Goal: Communication & Community: Share content

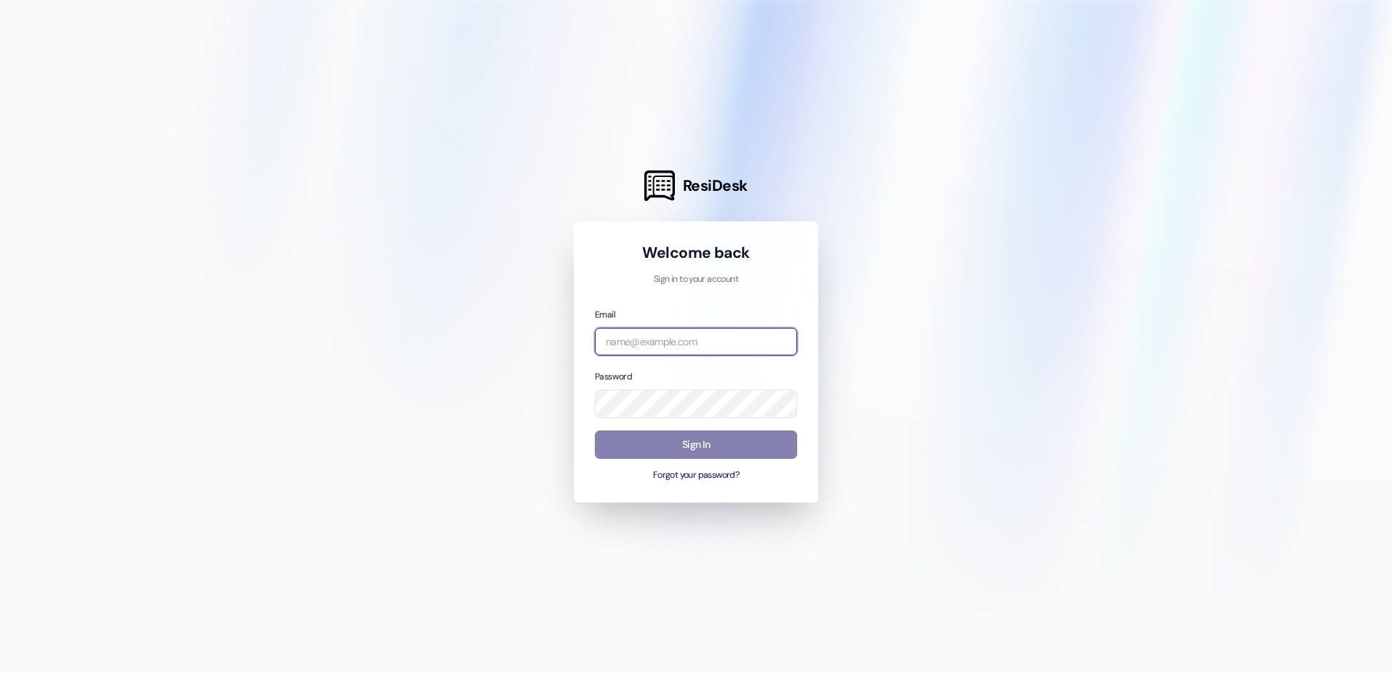
type input "[EMAIL_ADDRESS][DOMAIN_NAME]"
drag, startPoint x: 0, startPoint y: 0, endPoint x: 721, endPoint y: 451, distance: 850.0
click at [721, 451] on button "Sign In" at bounding box center [696, 444] width 202 height 28
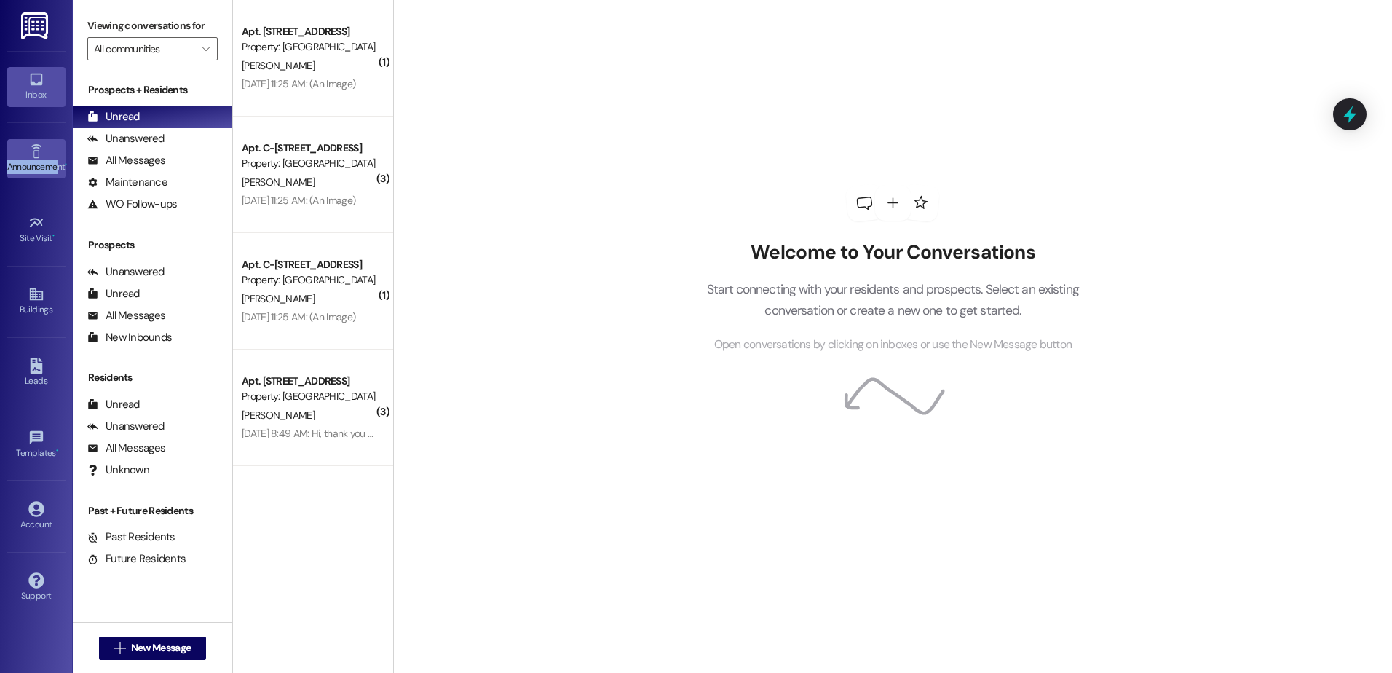
click at [56, 146] on link "Announcement •" at bounding box center [36, 158] width 58 height 39
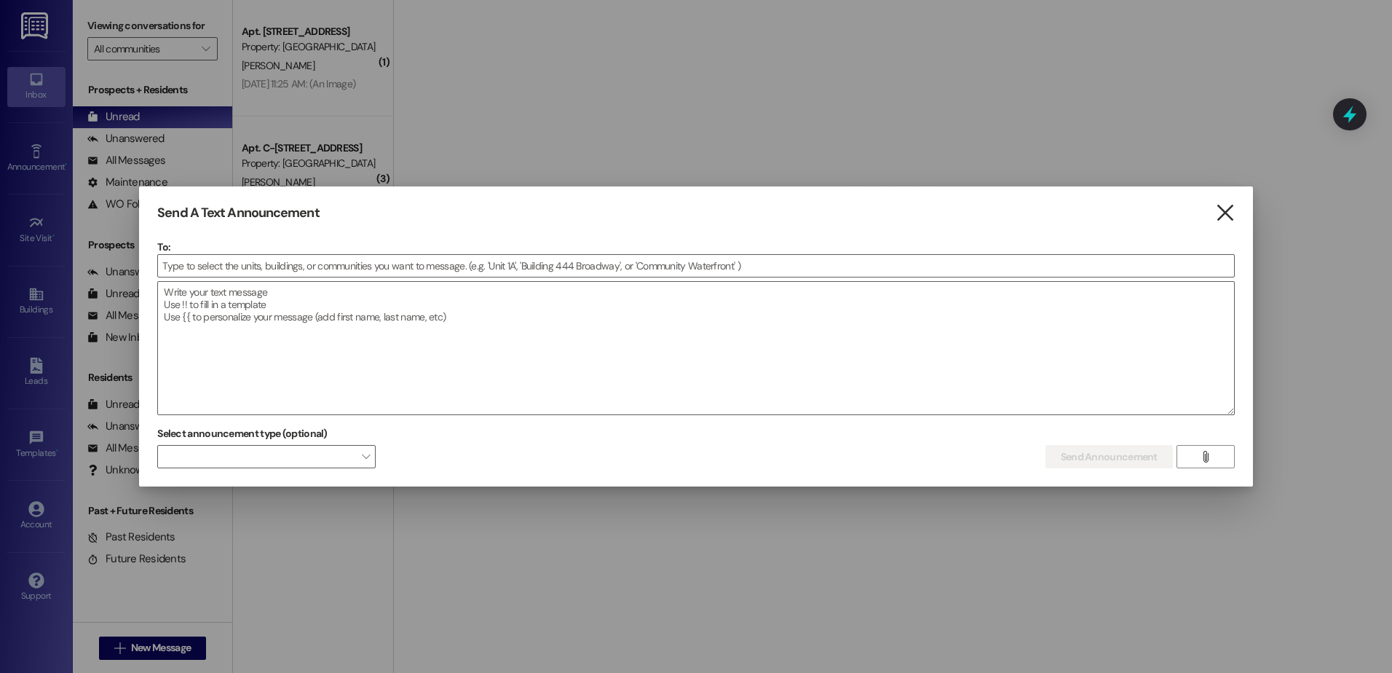
click at [1227, 219] on icon "" at bounding box center [1225, 212] width 20 height 15
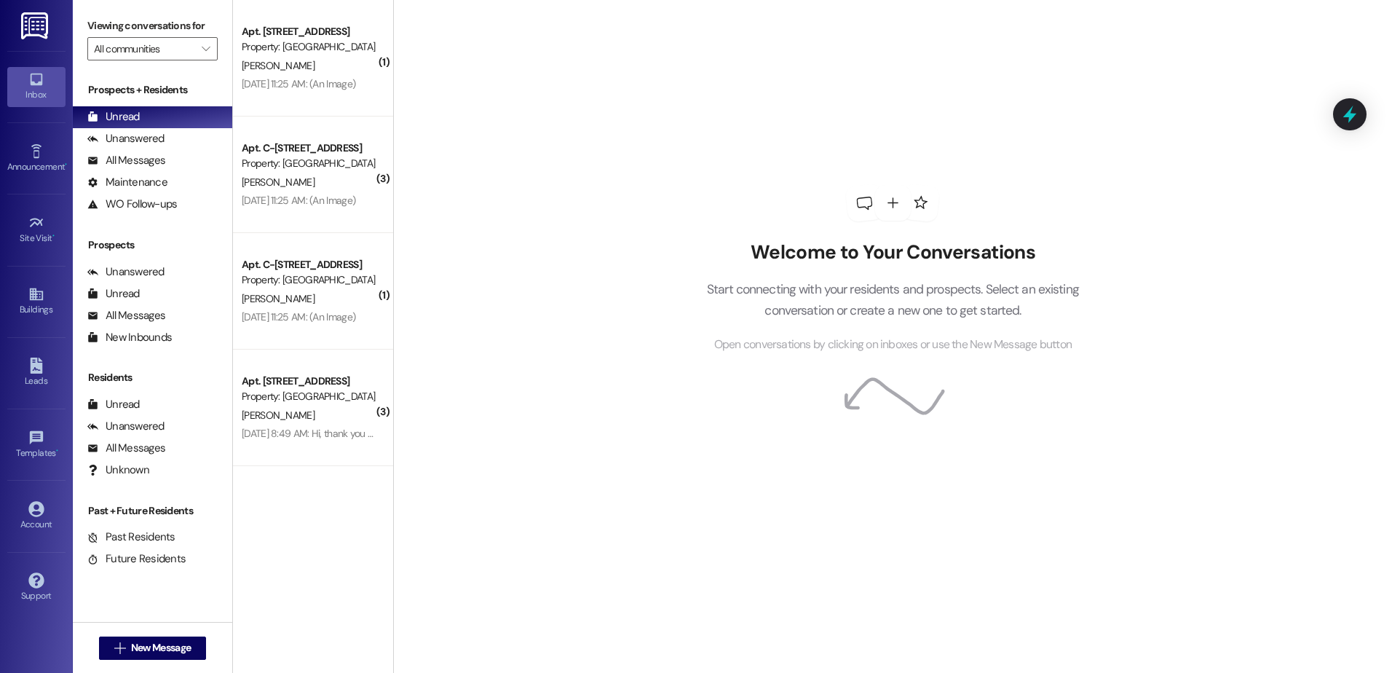
click at [39, 23] on img at bounding box center [36, 25] width 30 height 27
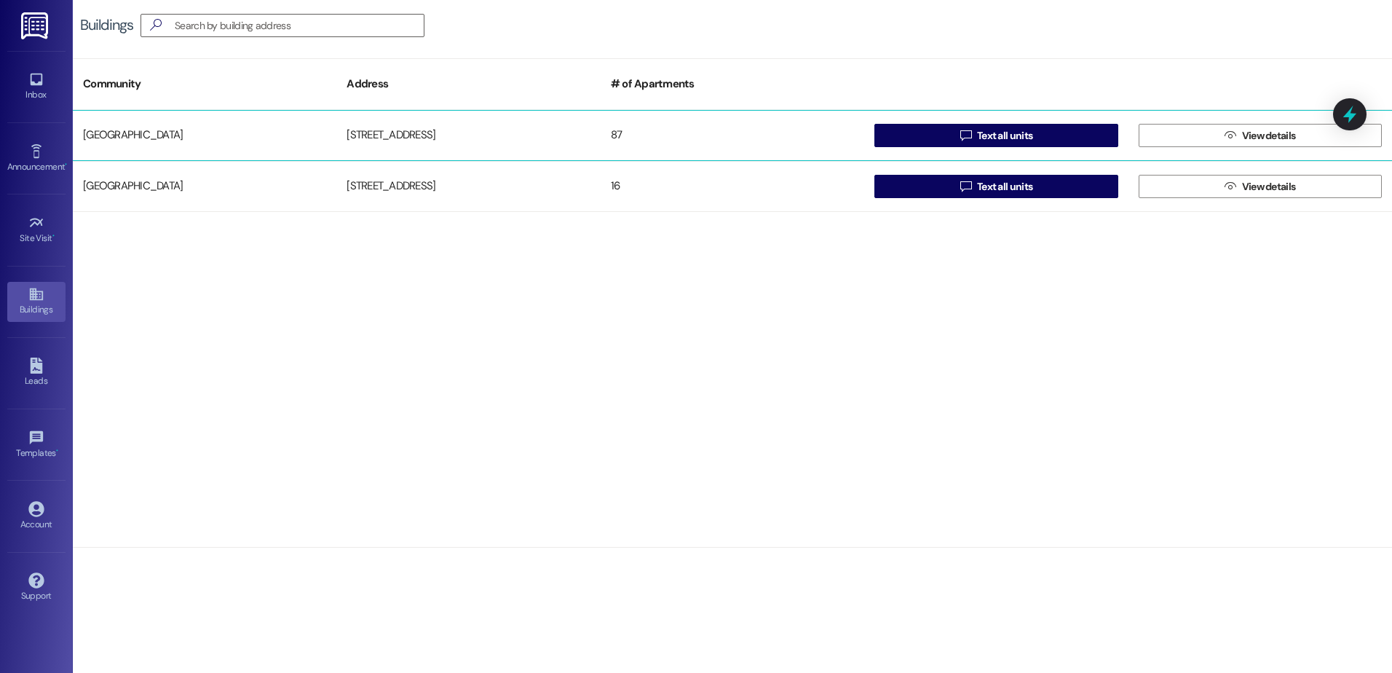
click at [1067, 122] on div " Text all units" at bounding box center [996, 135] width 264 height 29
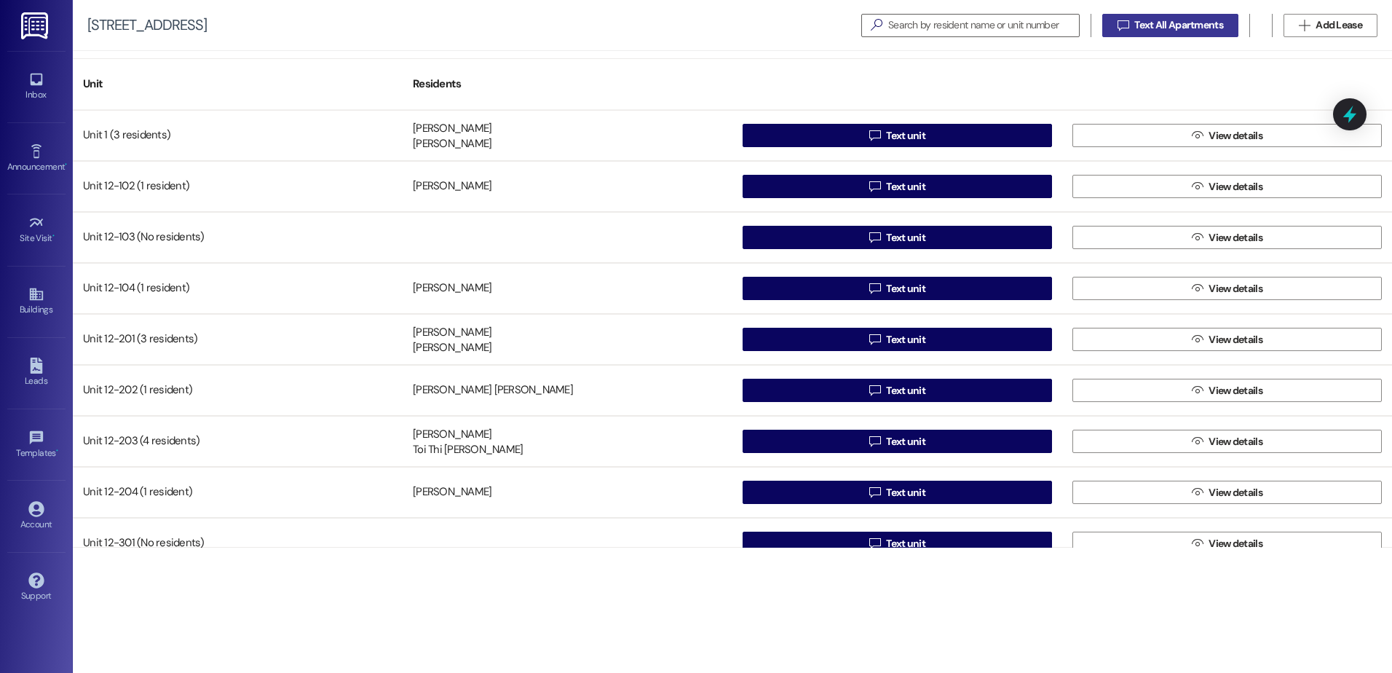
click at [1115, 25] on span " Text All Apartments" at bounding box center [1170, 24] width 111 height 15
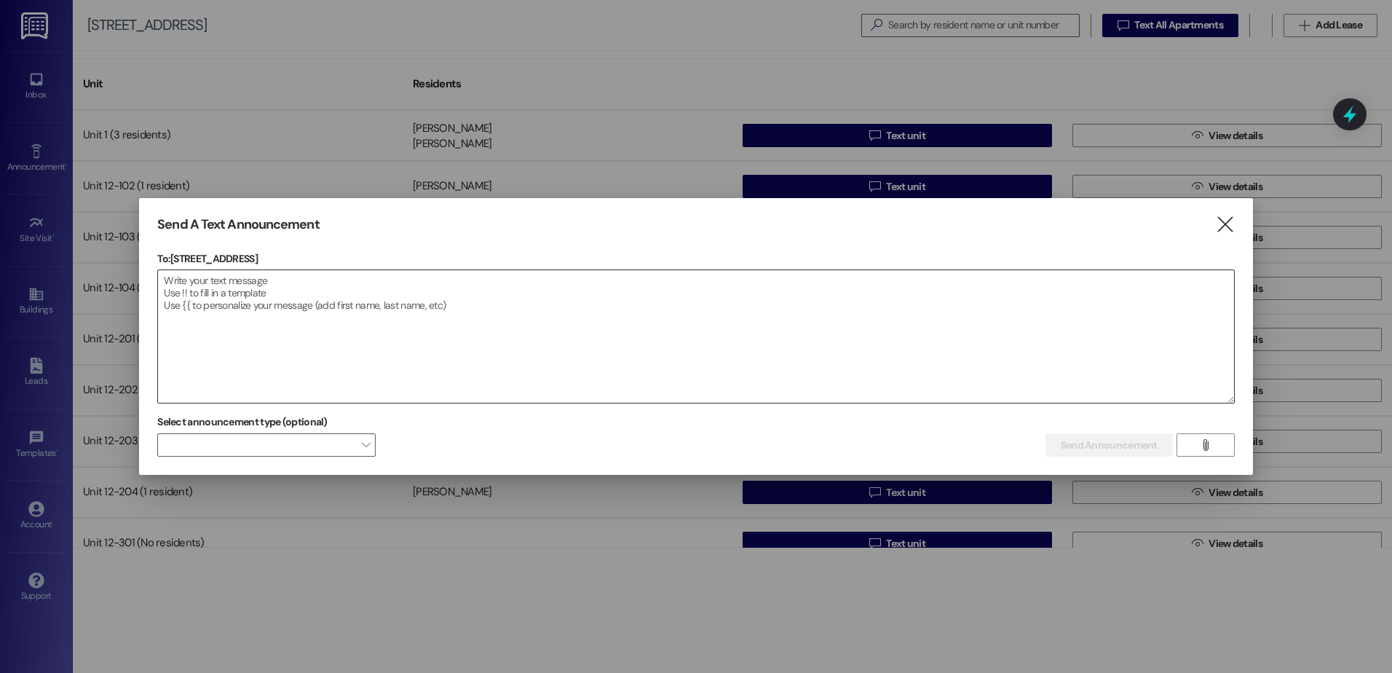
click at [601, 315] on textarea at bounding box center [696, 336] width 1076 height 133
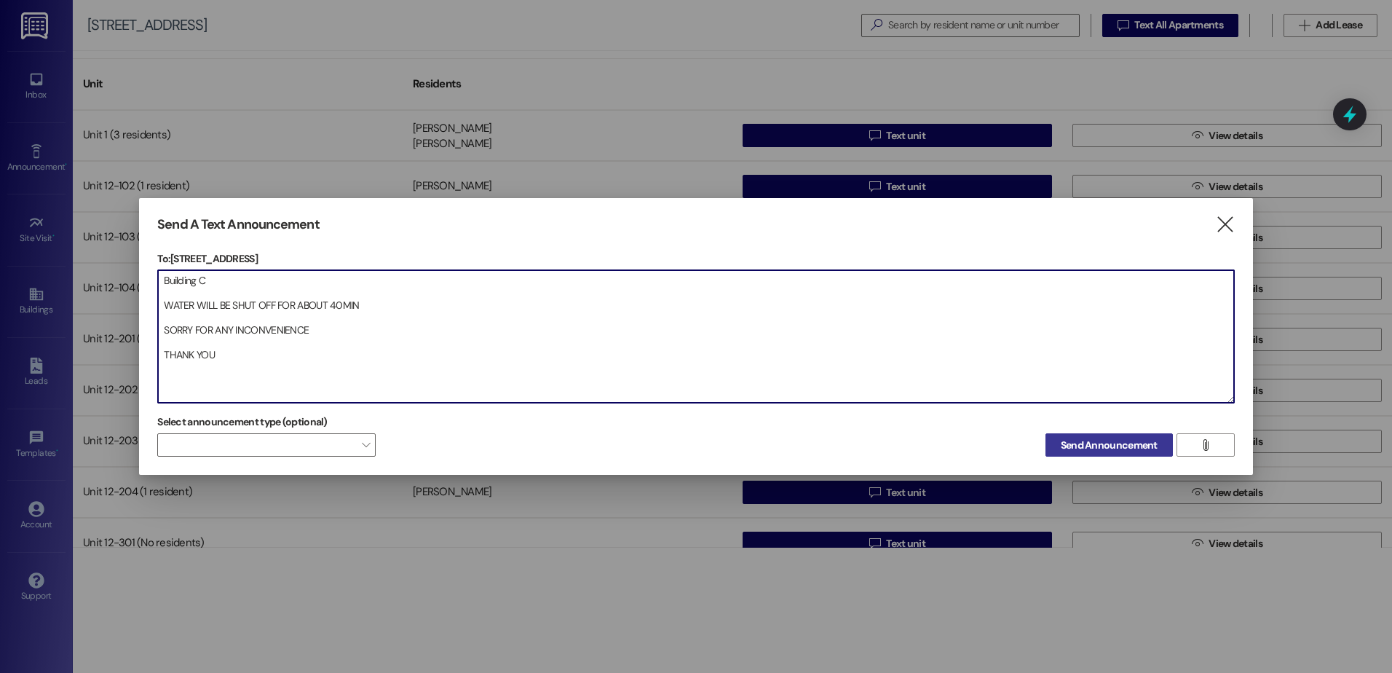
type textarea "Building C WATER WILL BE SHUT OFF FOR ABOUT 40MIN SORRY FOR ANY INCONVENIENCE T…"
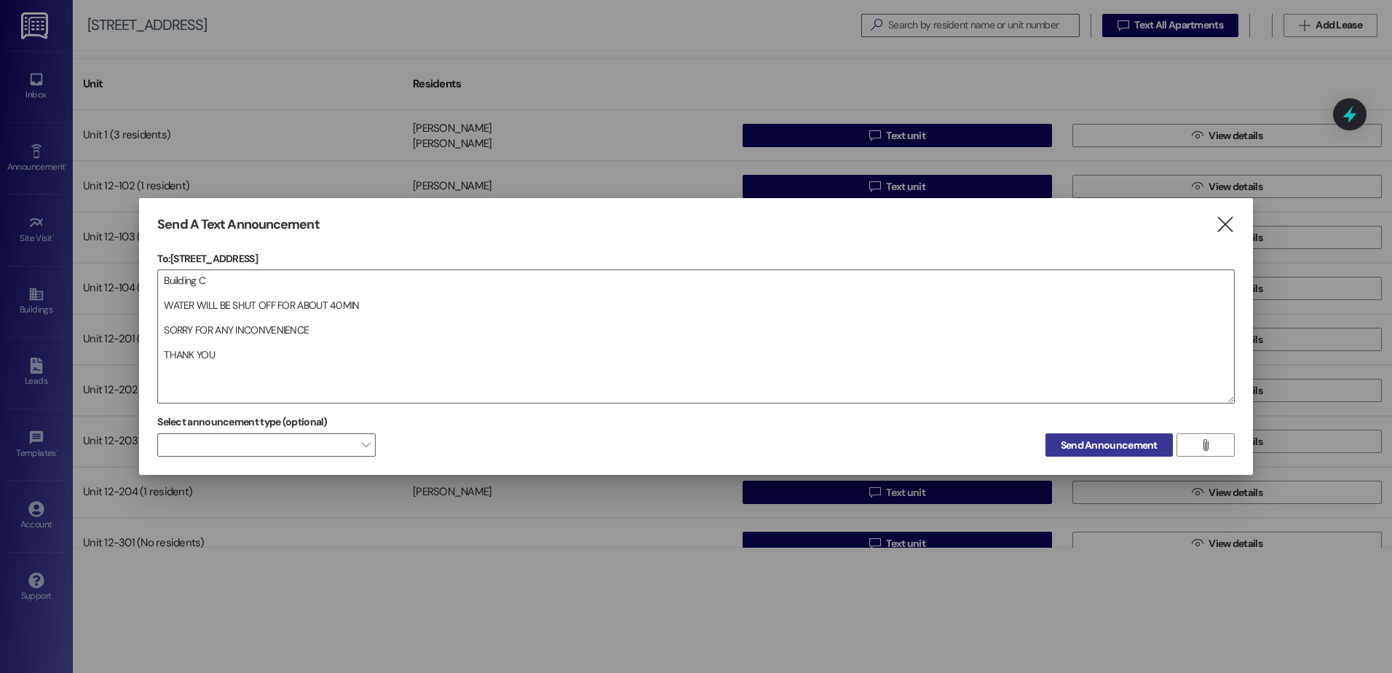
click at [1113, 448] on span "Send Announcement" at bounding box center [1109, 445] width 97 height 15
